Goal: Task Accomplishment & Management: Use online tool/utility

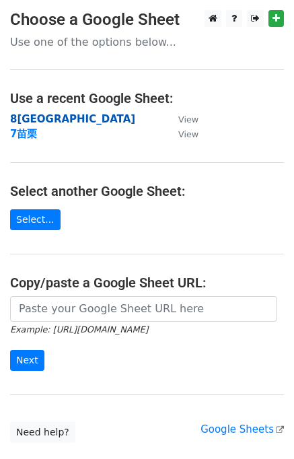
click at [36, 121] on strong "8[GEOGRAPHIC_DATA]" at bounding box center [72, 119] width 125 height 12
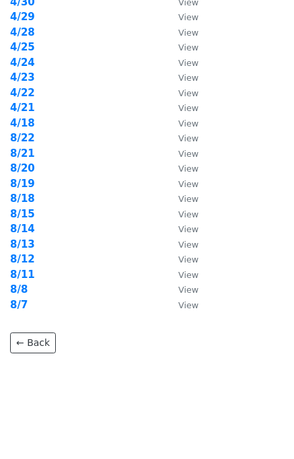
scroll to position [373, 0]
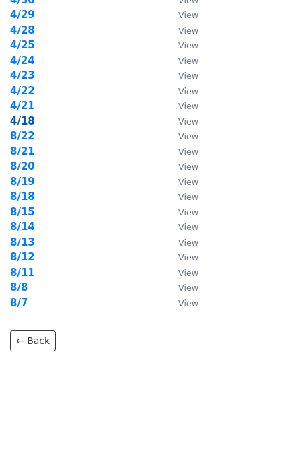
click at [30, 122] on strong "4/18" at bounding box center [22, 121] width 25 height 12
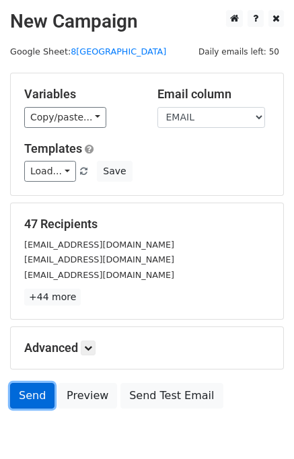
click at [32, 391] on link "Send" at bounding box center [32, 396] width 44 height 26
